Goal: Manage account settings

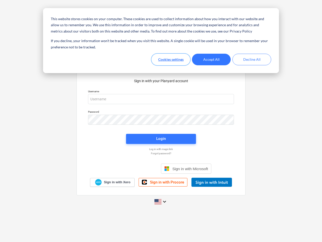
click at [171, 59] on button "Cookies settings" at bounding box center [171, 60] width 39 height 12
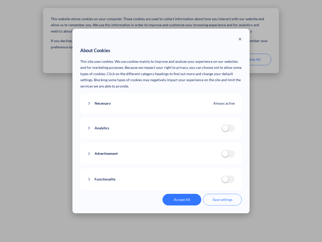
click at [211, 59] on p "This site uses cookies. We use cookies mainly to improve and analyze your exper…" at bounding box center [161, 73] width 162 height 31
click at [252, 59] on div "About Cookies This site uses cookies. We use cookies mainly to improve and anal…" at bounding box center [161, 121] width 322 height 242
click at [161, 99] on div "Necessary Always active These cookies are necessary for the website to function…" at bounding box center [161, 103] width 162 height 20
click at [161, 120] on div "Analytics analytics cookies disallowed These cookies help us to understand how …" at bounding box center [161, 128] width 162 height 22
click at [161, 139] on div "Analytics analytics cookies disallowed These cookies help us to understand how …" at bounding box center [161, 128] width 162 height 22
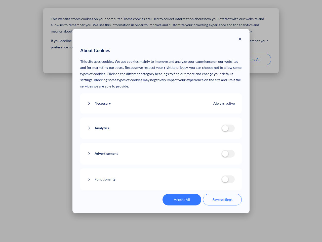
click at [186, 168] on div "Functionality functionality cookies disallowed We use a set of cookies that are…" at bounding box center [161, 179] width 162 height 22
click at [212, 182] on button "Functionality" at bounding box center [154, 179] width 134 height 6
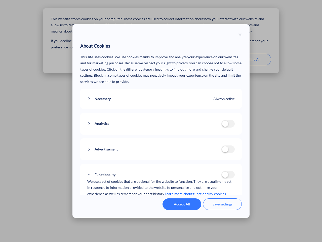
click at [161, 201] on div "Accept All Save settings" at bounding box center [161, 204] width 162 height 12
